Goal: Task Accomplishment & Management: Use online tool/utility

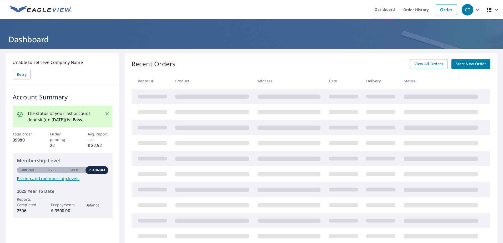
click at [466, 66] on span "Start New Order" at bounding box center [471, 64] width 31 height 7
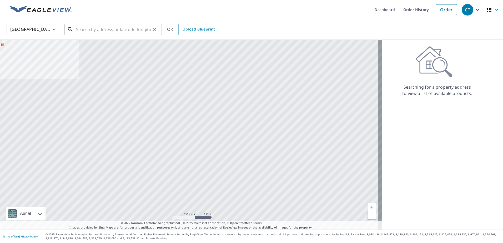
click at [98, 30] on input "text" at bounding box center [113, 29] width 75 height 15
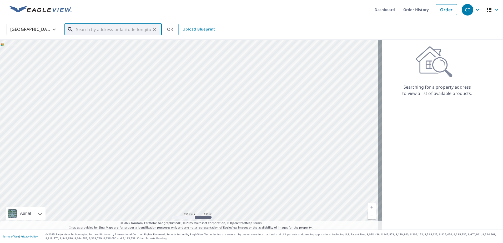
paste input "1292 Silverstreet Way The Villages, FL 32162"
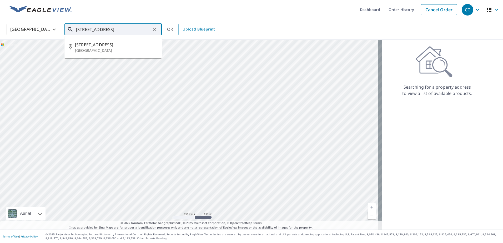
type input "1292 Silverstreet Way The Villages, FL 32162"
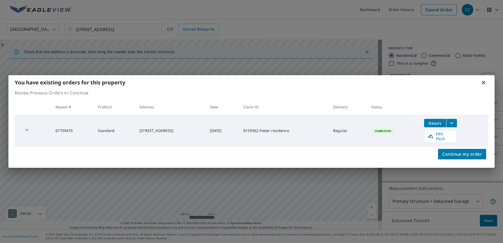
click at [453, 124] on icon "filesDropdownBtn-67759470" at bounding box center [451, 123] width 3 height 2
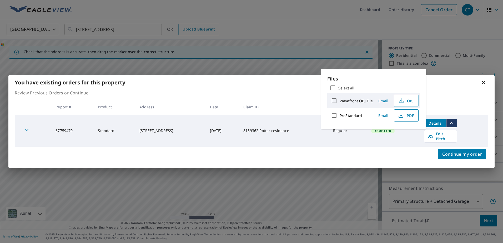
click at [401, 114] on icon "button" at bounding box center [401, 115] width 6 height 6
drag, startPoint x: 372, startPoint y: 72, endPoint x: 386, endPoint y: 76, distance: 15.0
click at [372, 71] on div "Files Select all Wavefront OBJ File Email OBJ PreStandard Email PDF" at bounding box center [373, 99] width 105 height 60
click at [452, 137] on span "Edit Pitch" at bounding box center [440, 136] width 26 height 10
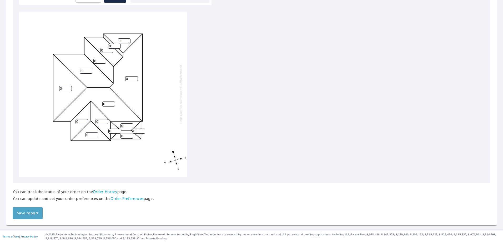
drag, startPoint x: 35, startPoint y: 213, endPoint x: 39, endPoint y: 209, distance: 6.0
click at [36, 212] on span "Save report" at bounding box center [28, 213] width 22 height 7
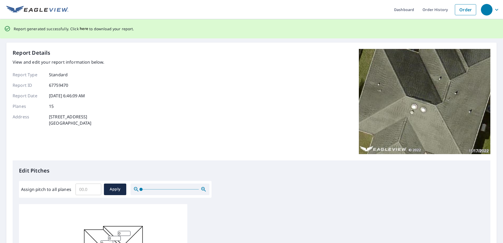
click at [82, 29] on span "here" at bounding box center [84, 29] width 9 height 7
